Goal: Obtain resource: Download file/media

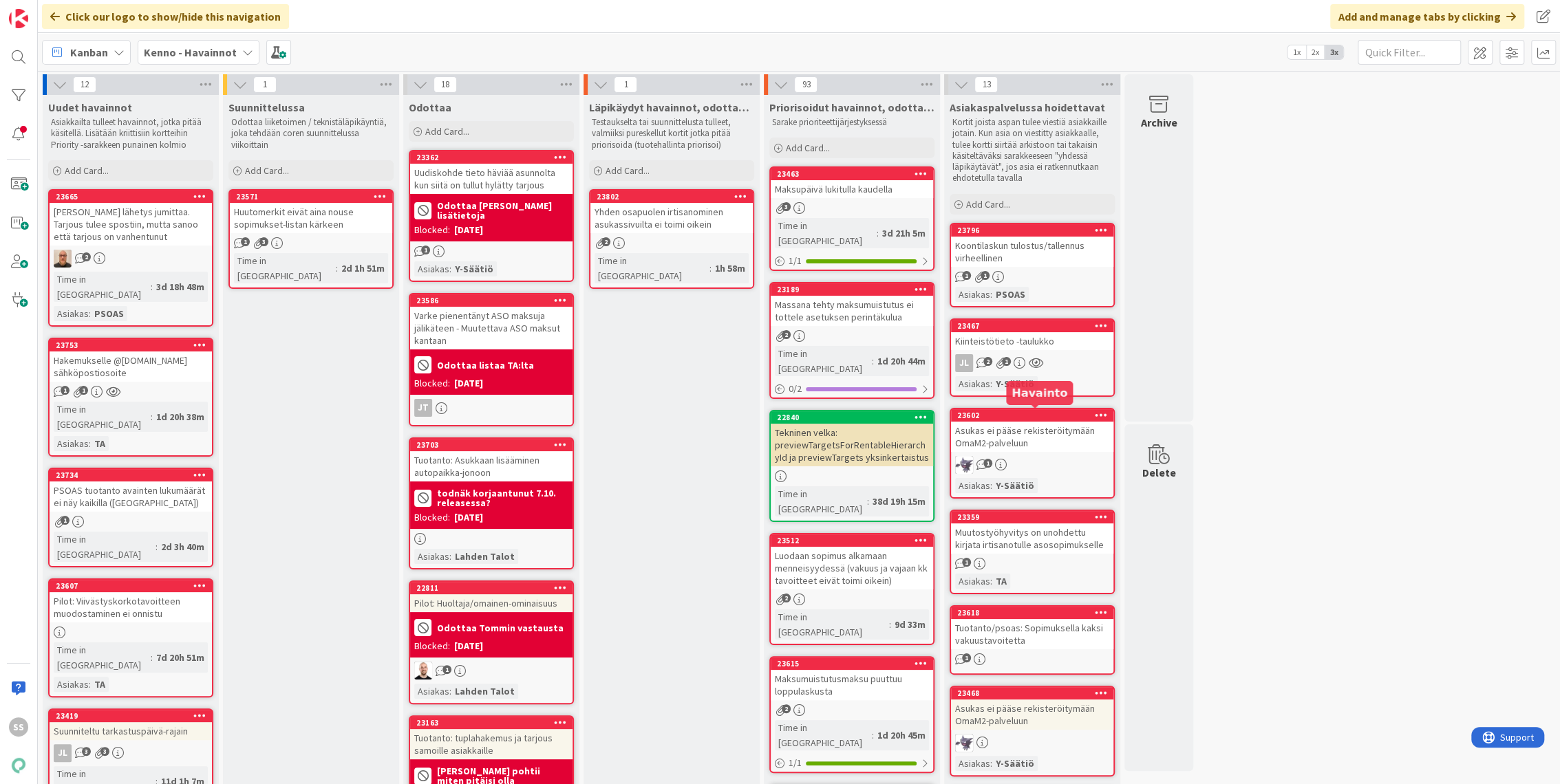
click at [1053, 349] on div "Kiinteistötieto -taulukko" at bounding box center [1032, 341] width 162 height 18
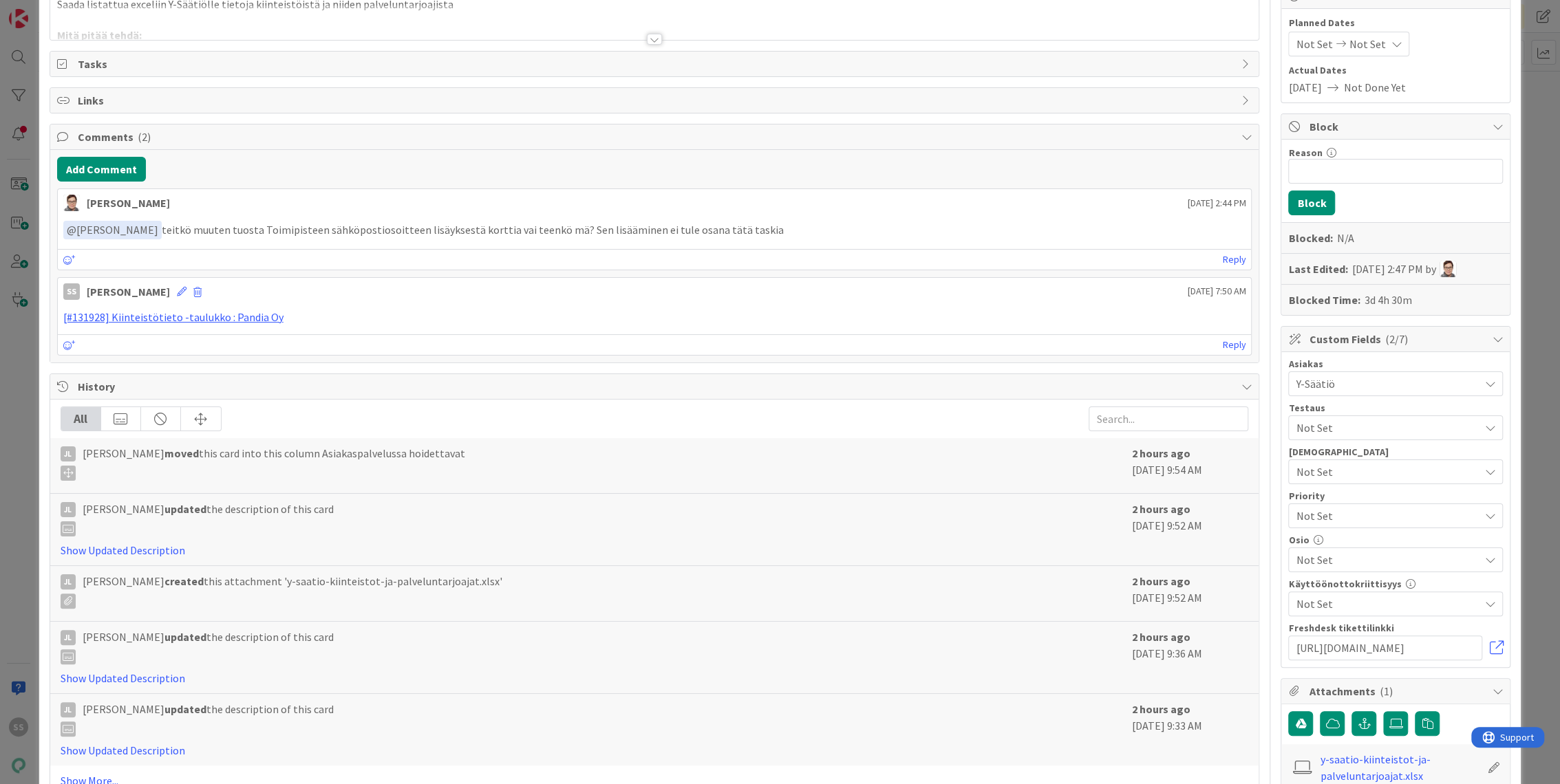
scroll to position [382, 0]
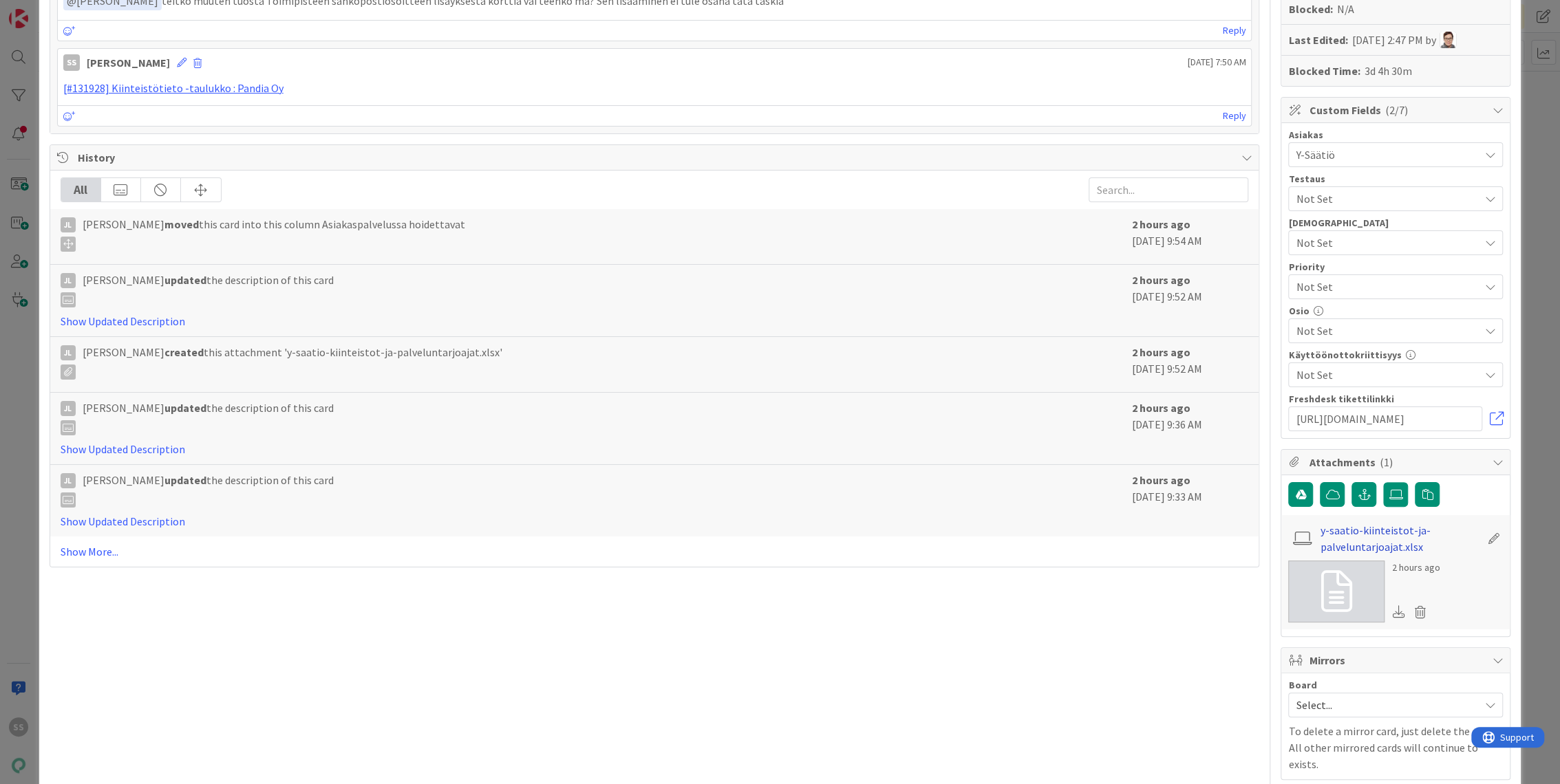
click at [1349, 537] on link "y-saatio-kiinteistot-ja-palveluntarjoajat.xlsx" at bounding box center [1400, 539] width 159 height 33
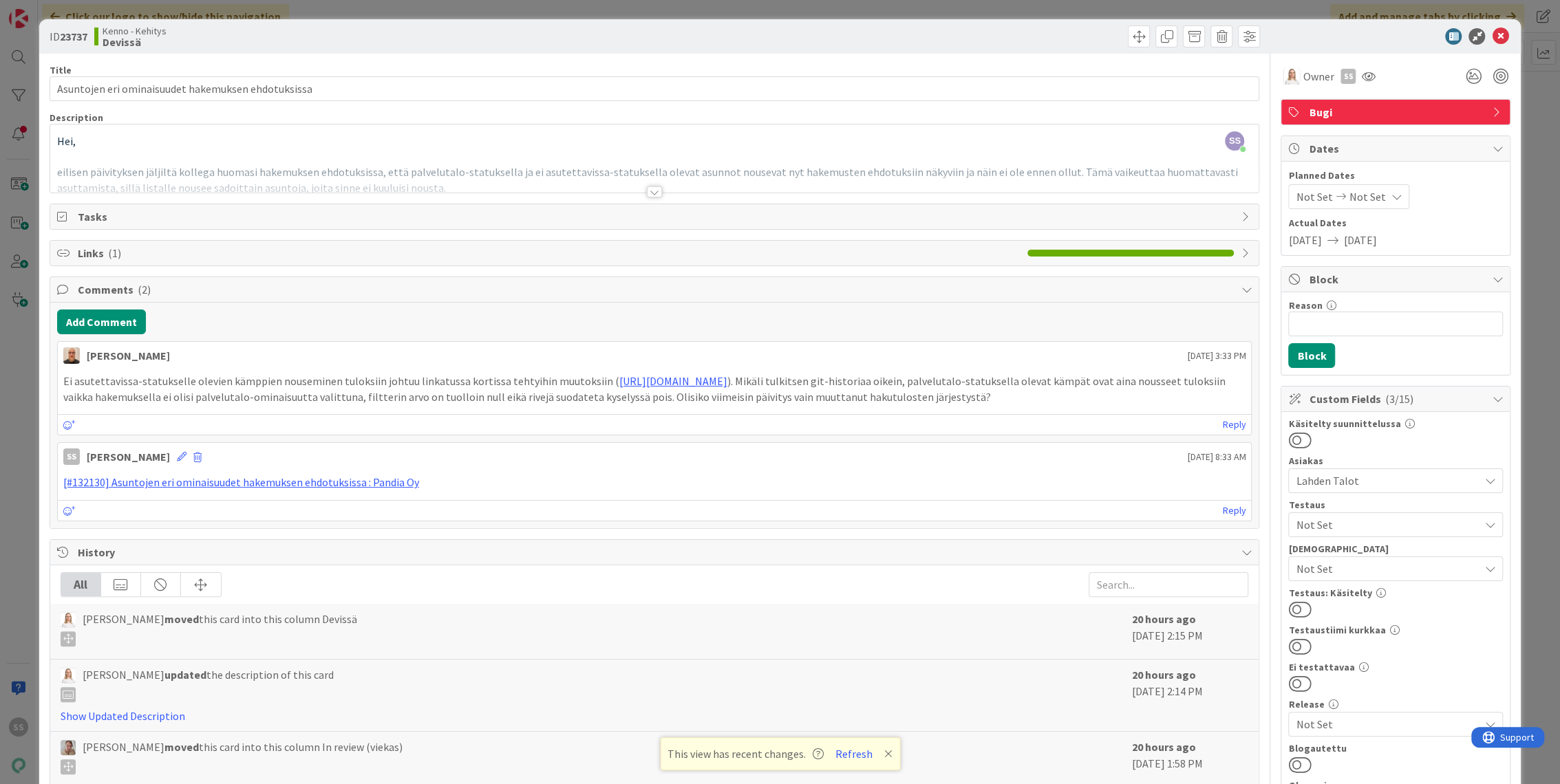
click at [647, 194] on div at bounding box center [654, 192] width 15 height 11
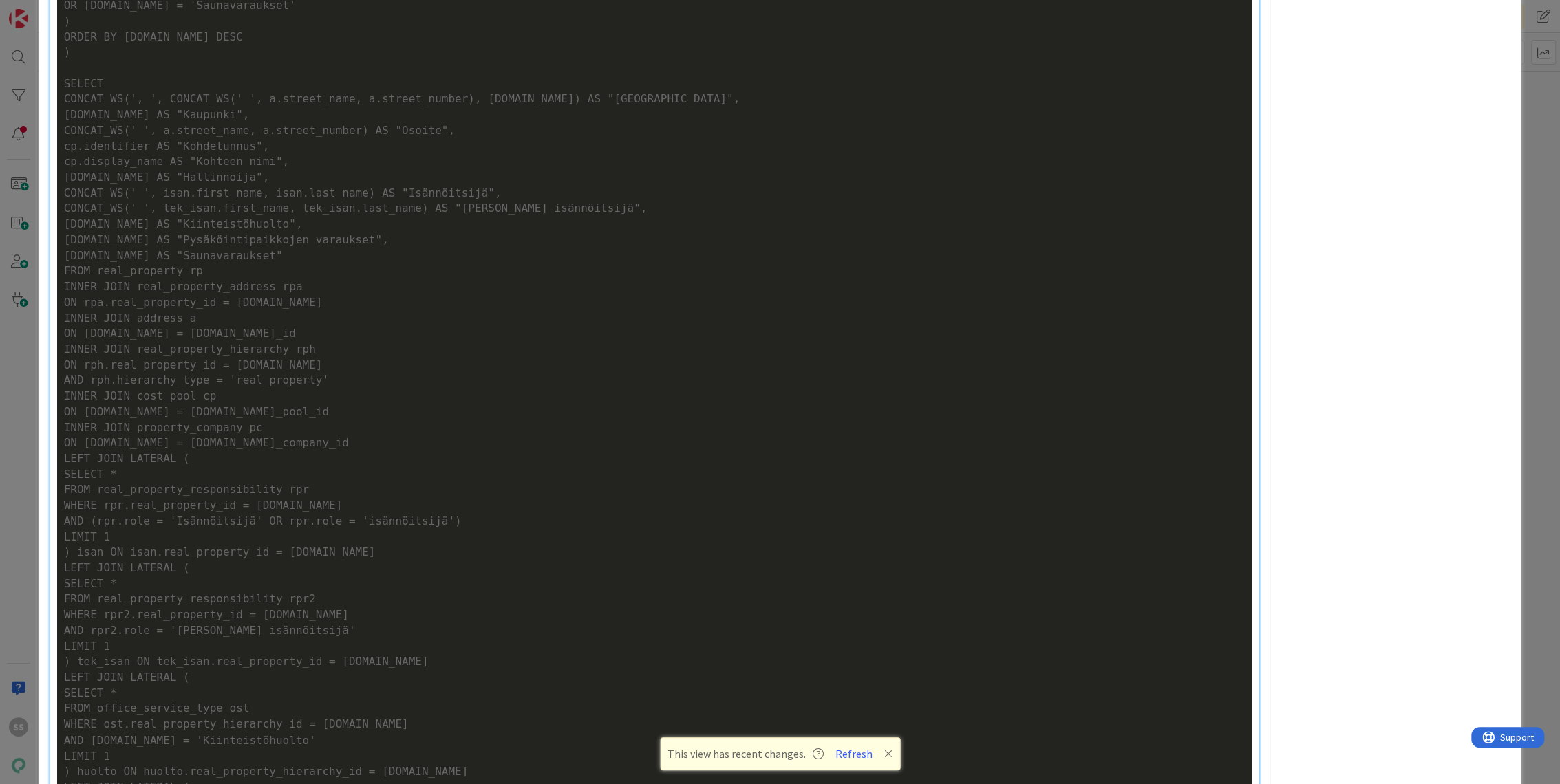
scroll to position [1910, 0]
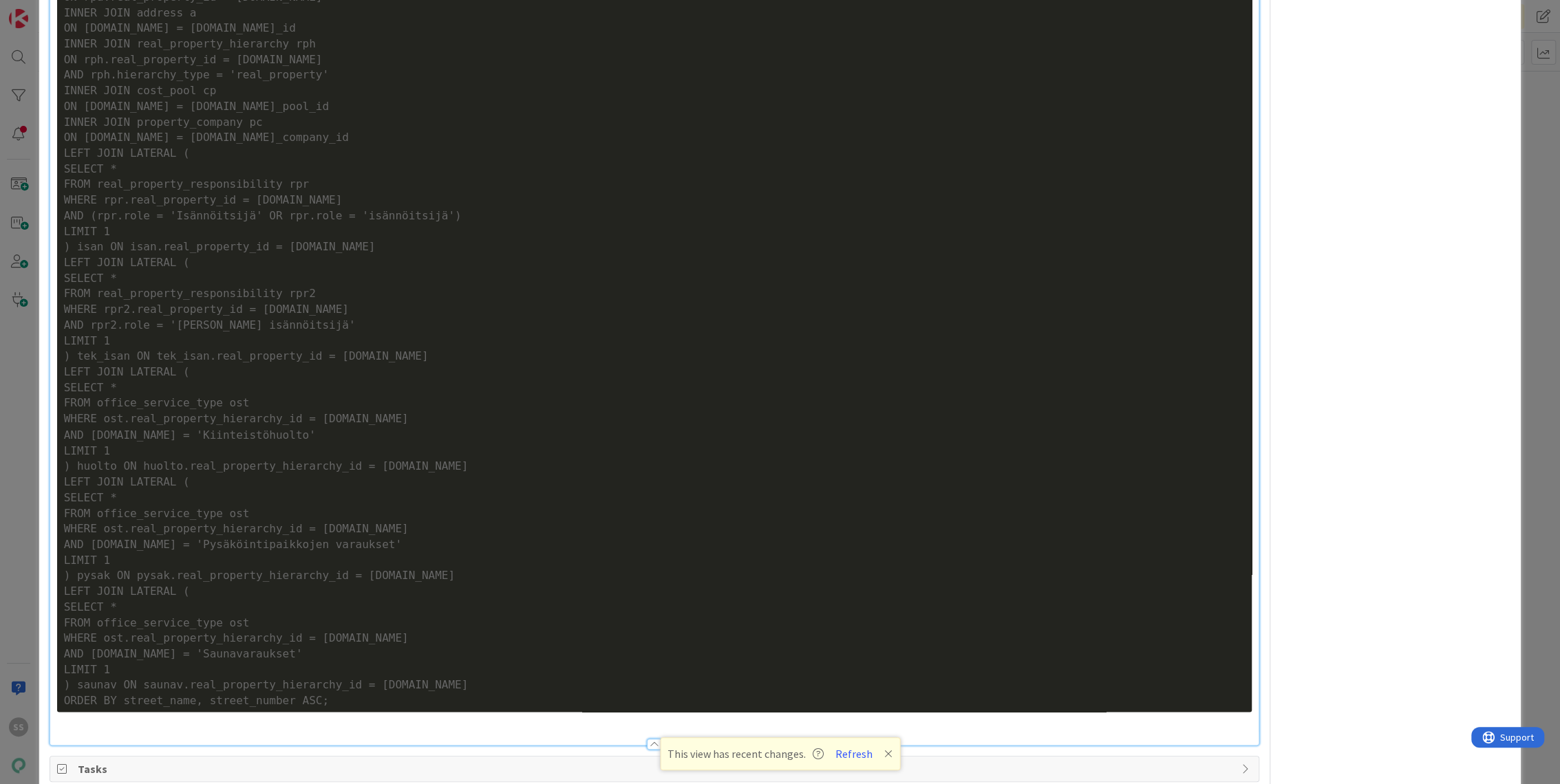
click at [546, 344] on div "LIMIT 1" at bounding box center [654, 341] width 1181 height 16
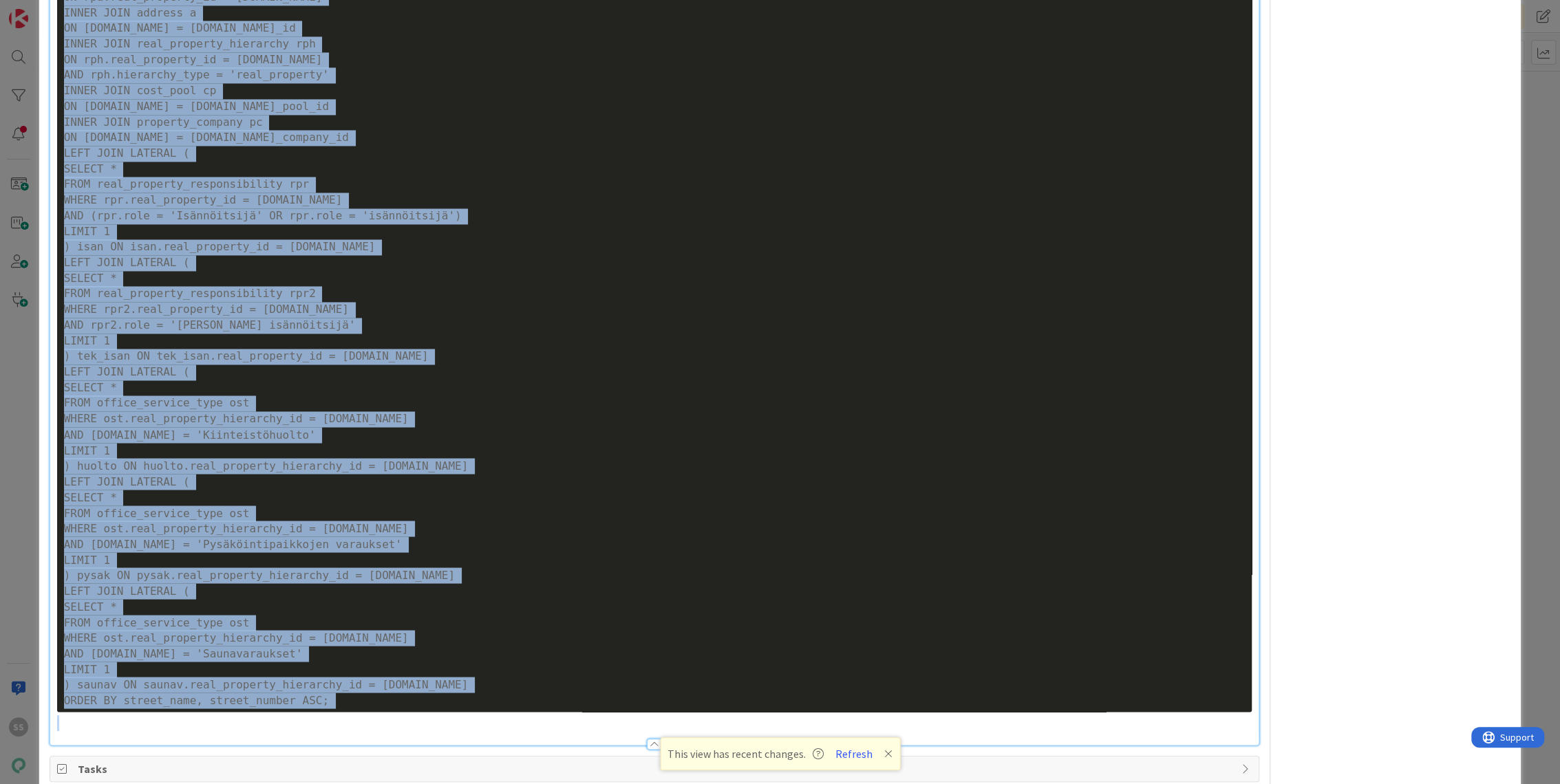
copy div "Tarve Saada listattua exceliin Y-Säätiölle tietoja kiinteistöistä ja niiden pal…"
